Goal: Task Accomplishment & Management: Use online tool/utility

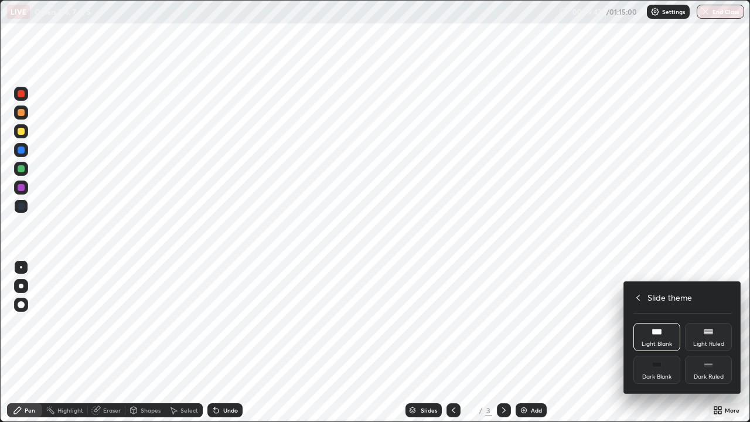
scroll to position [58157, 57829]
click at [639, 296] on icon at bounding box center [637, 297] width 9 height 9
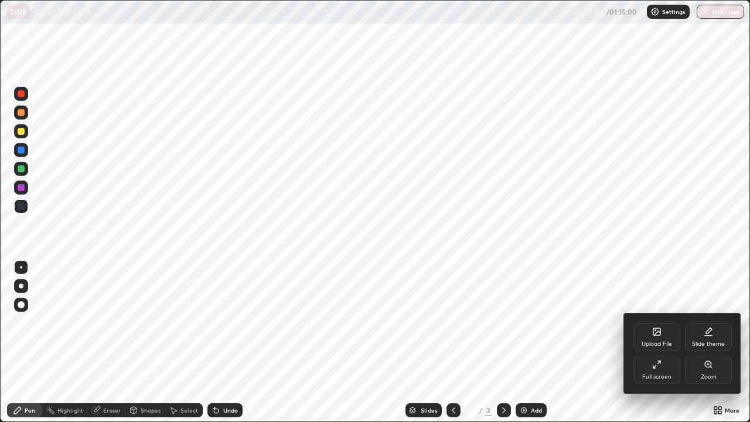
click at [661, 374] on div "Full screen" at bounding box center [656, 377] width 29 height 6
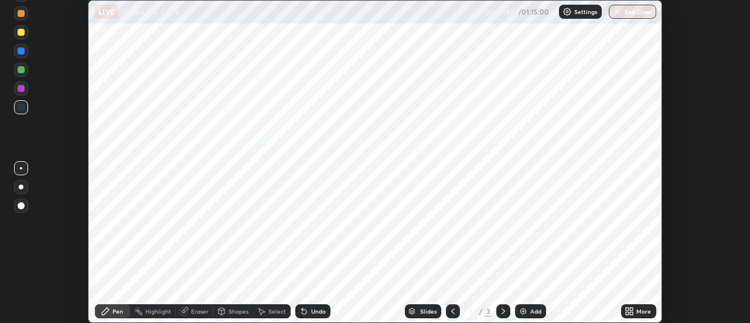
scroll to position [58256, 57829]
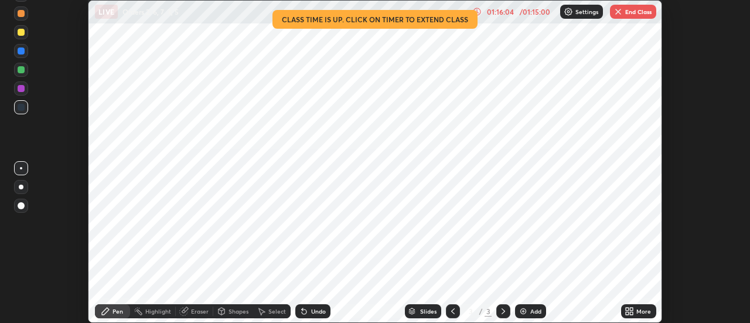
click at [637, 13] on button "End Class" at bounding box center [633, 12] width 46 height 14
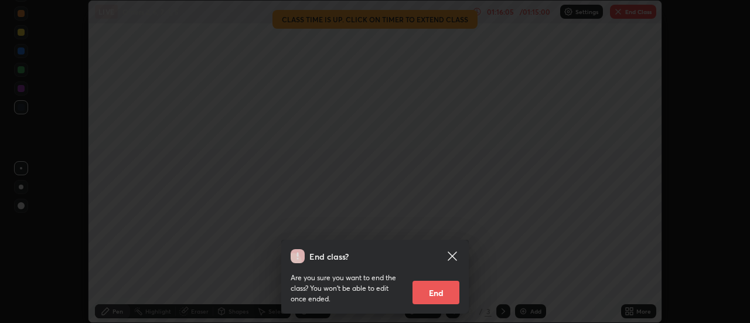
click at [434, 292] on button "End" at bounding box center [435, 292] width 47 height 23
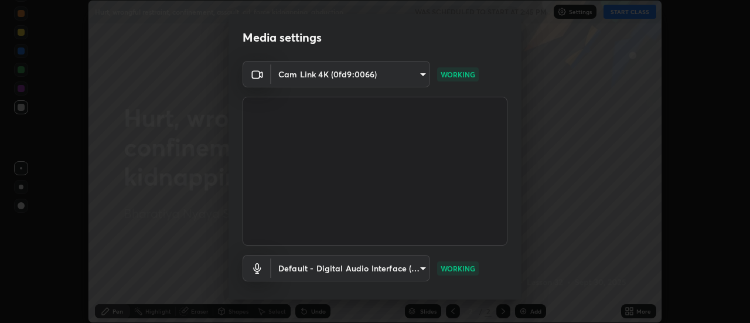
scroll to position [62, 0]
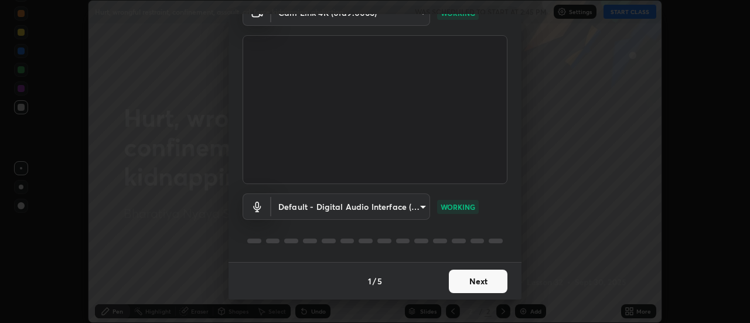
click at [485, 279] on button "Next" at bounding box center [478, 280] width 59 height 23
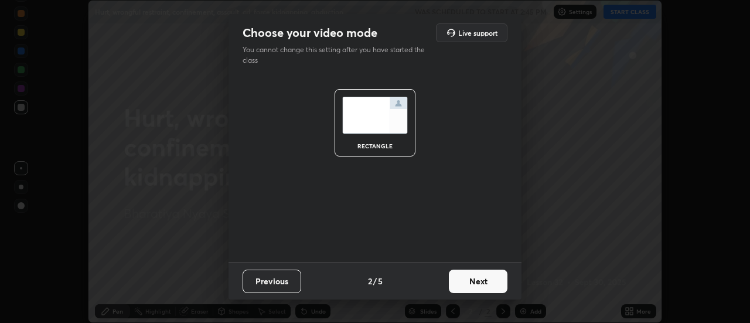
scroll to position [0, 0]
click at [478, 281] on button "Next" at bounding box center [478, 280] width 59 height 23
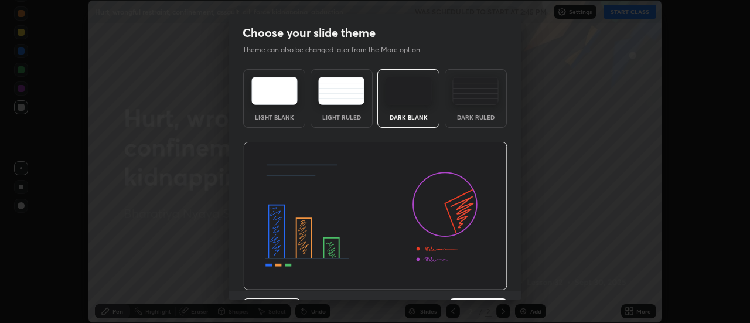
scroll to position [29, 0]
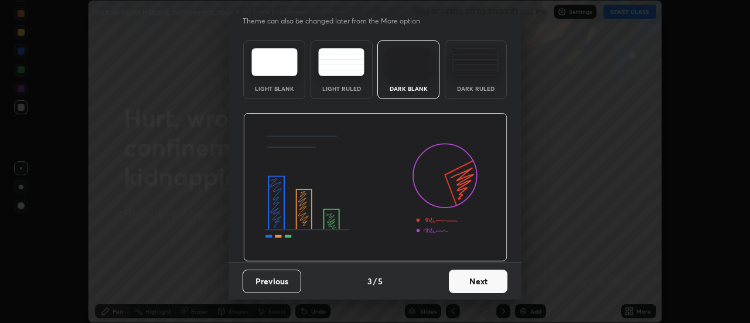
click at [467, 284] on button "Next" at bounding box center [478, 280] width 59 height 23
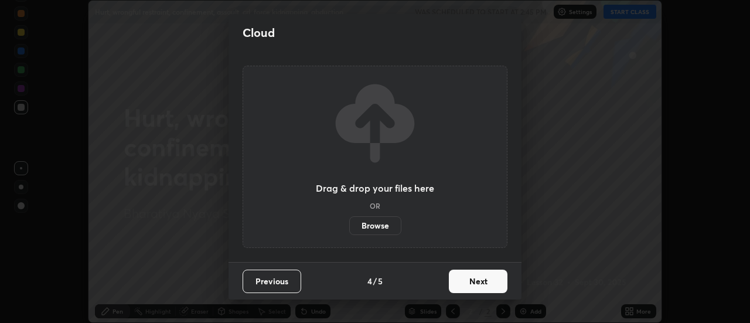
scroll to position [0, 0]
click at [470, 278] on button "Next" at bounding box center [478, 280] width 59 height 23
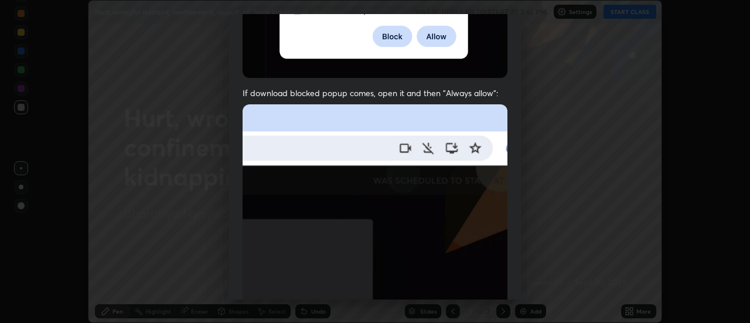
scroll to position [301, 0]
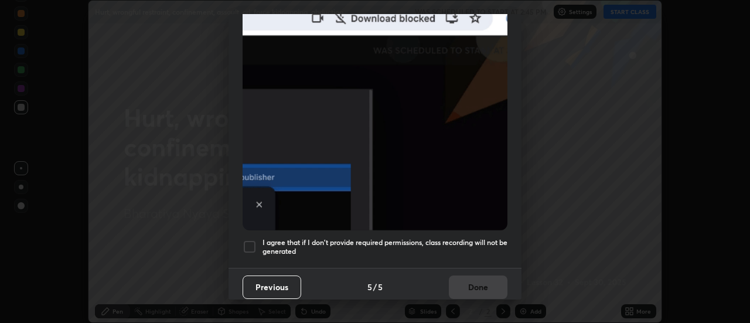
click at [452, 238] on h5 "I agree that if I don't provide required permissions, class recording will not …" at bounding box center [384, 247] width 245 height 18
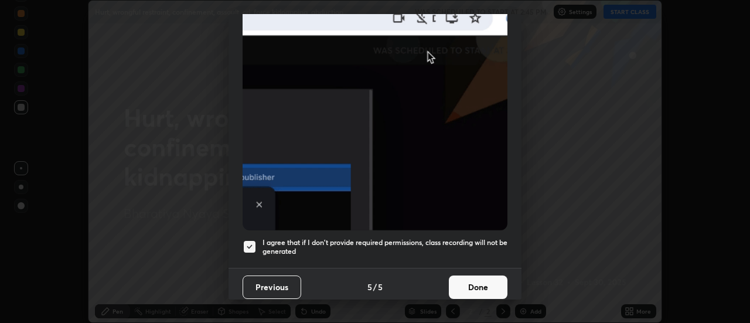
click at [461, 278] on button "Done" at bounding box center [478, 286] width 59 height 23
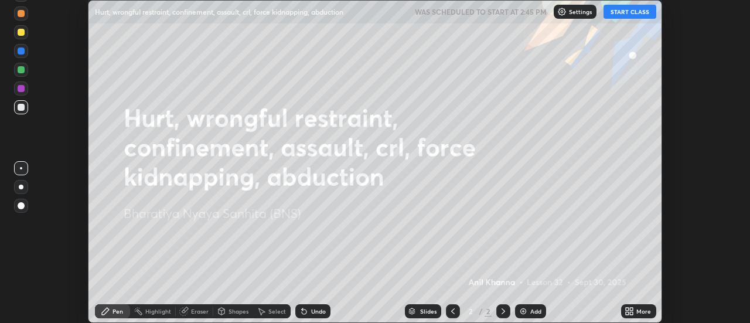
click at [628, 312] on icon at bounding box center [627, 313] width 3 height 3
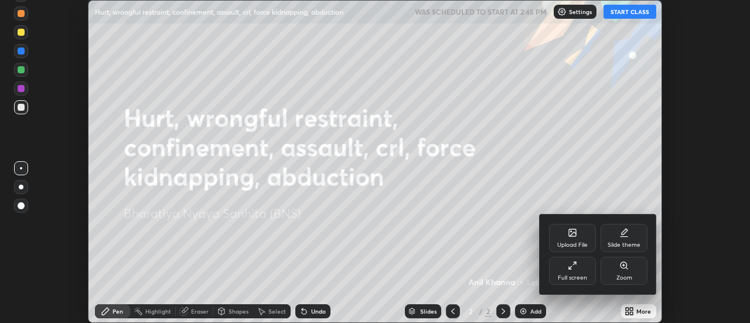
click at [621, 237] on icon at bounding box center [623, 232] width 9 height 9
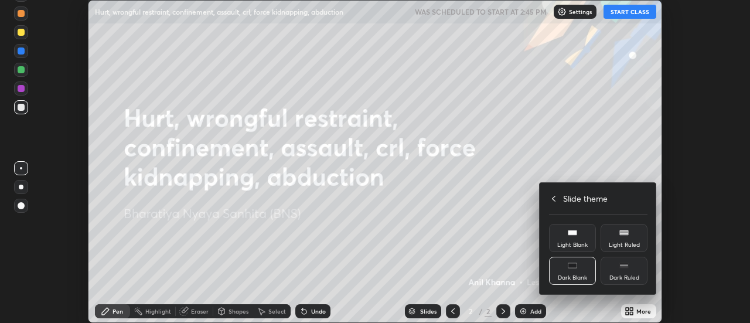
click at [576, 238] on div "Light Blank" at bounding box center [572, 238] width 47 height 28
click at [532, 309] on div at bounding box center [375, 161] width 750 height 323
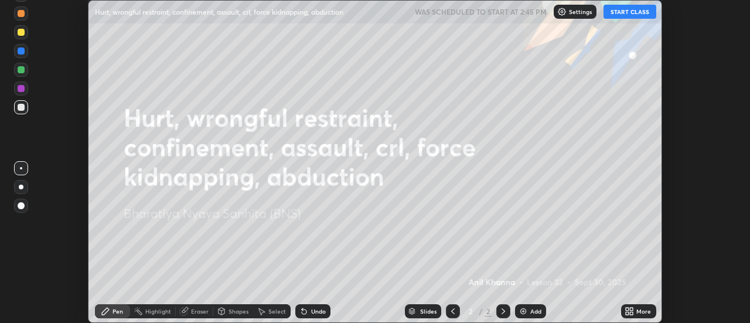
click at [531, 310] on div "Upload File Slide theme Full screen Zoom Slide theme Light Blank Light Ruled Da…" at bounding box center [375, 161] width 750 height 323
click at [530, 308] on div "Add" at bounding box center [535, 311] width 11 height 6
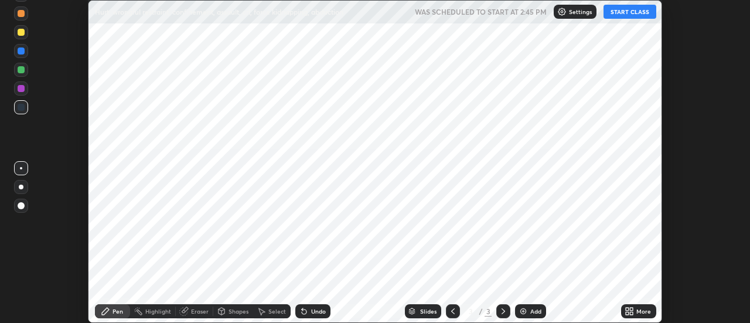
click at [622, 8] on button "START CLASS" at bounding box center [629, 12] width 53 height 14
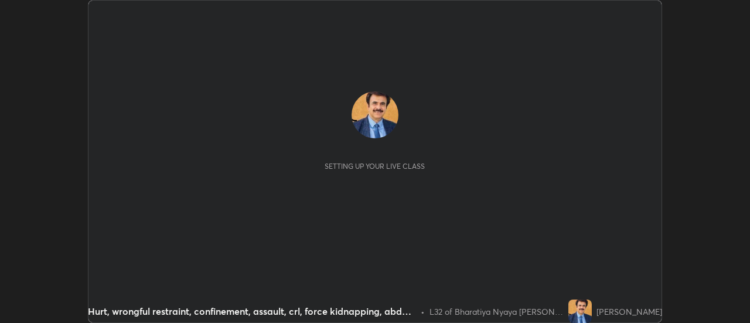
scroll to position [323, 749]
